Goal: Find contact information: Find contact information

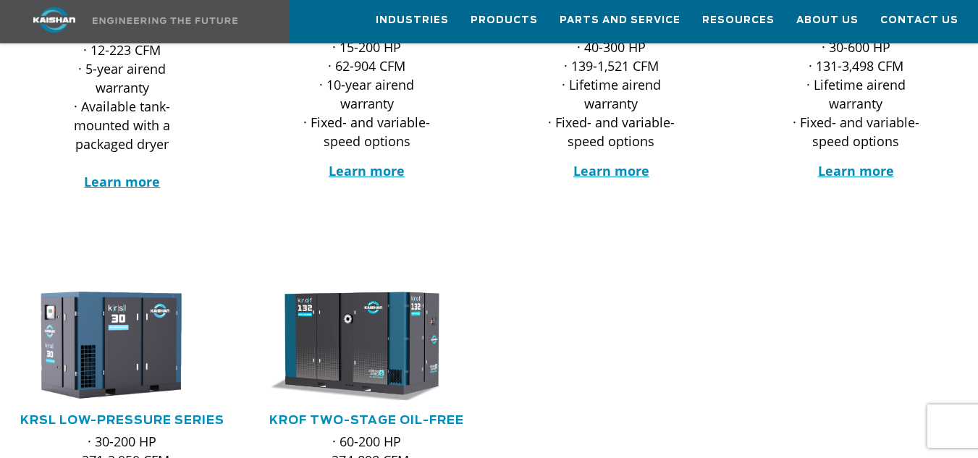
scroll to position [483, 0]
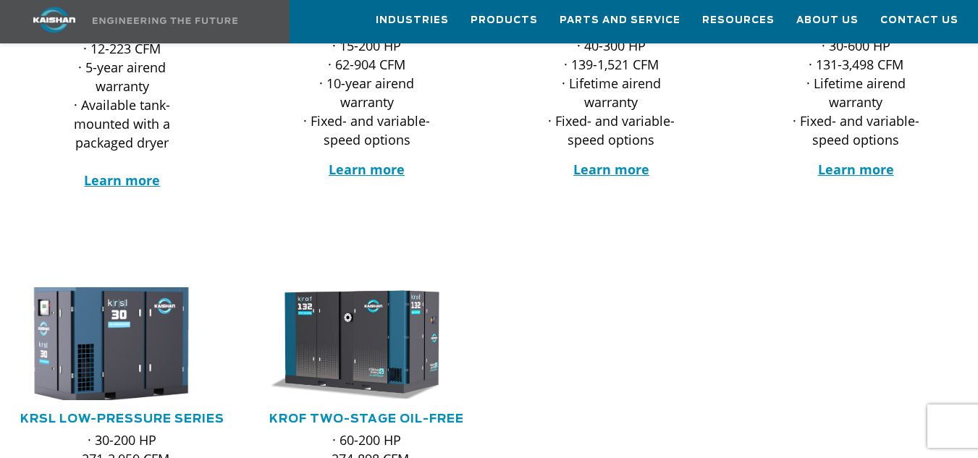
click at [38, 298] on img at bounding box center [111, 344] width 218 height 125
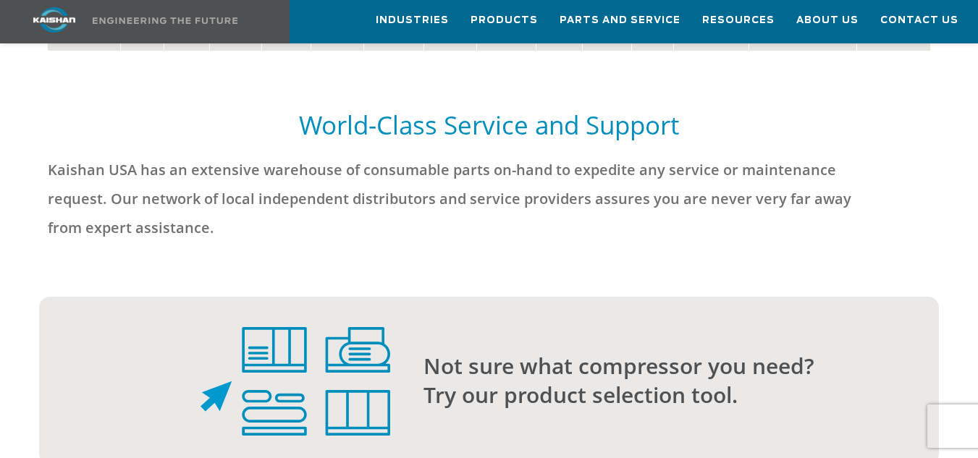
scroll to position [2896, 0]
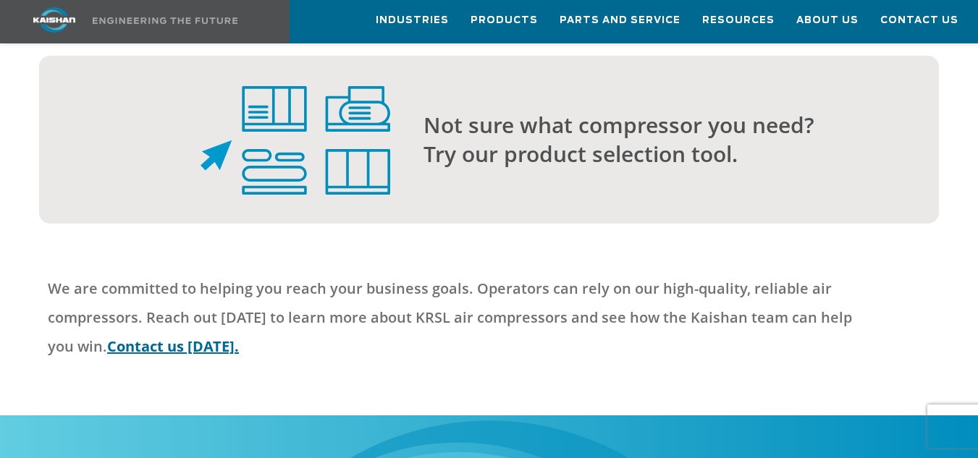
click at [182, 337] on link "Contact us today." at bounding box center [173, 347] width 132 height 20
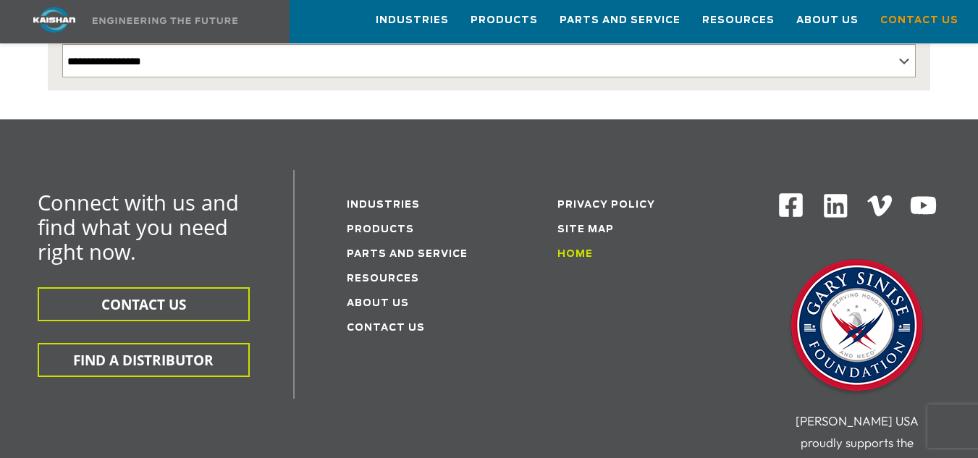
scroll to position [386, 0]
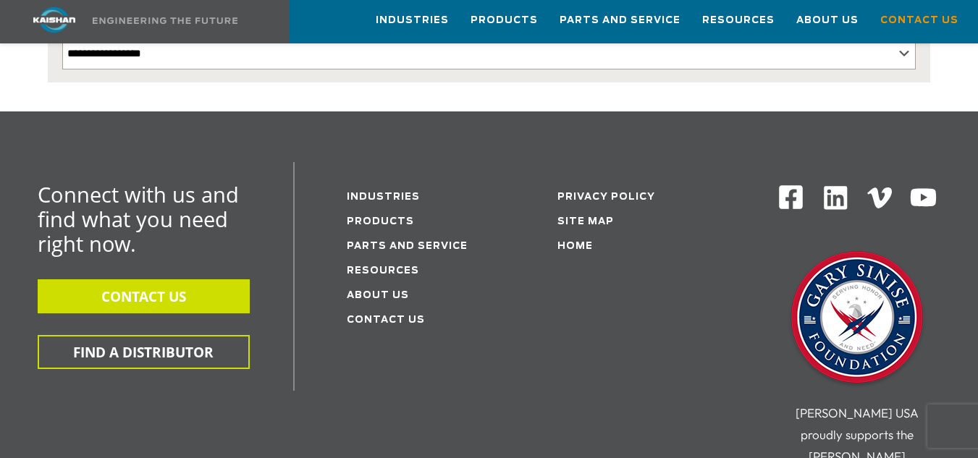
click at [146, 279] on button "CONTACT US" at bounding box center [144, 296] width 212 height 34
